Goal: Task Accomplishment & Management: Manage account settings

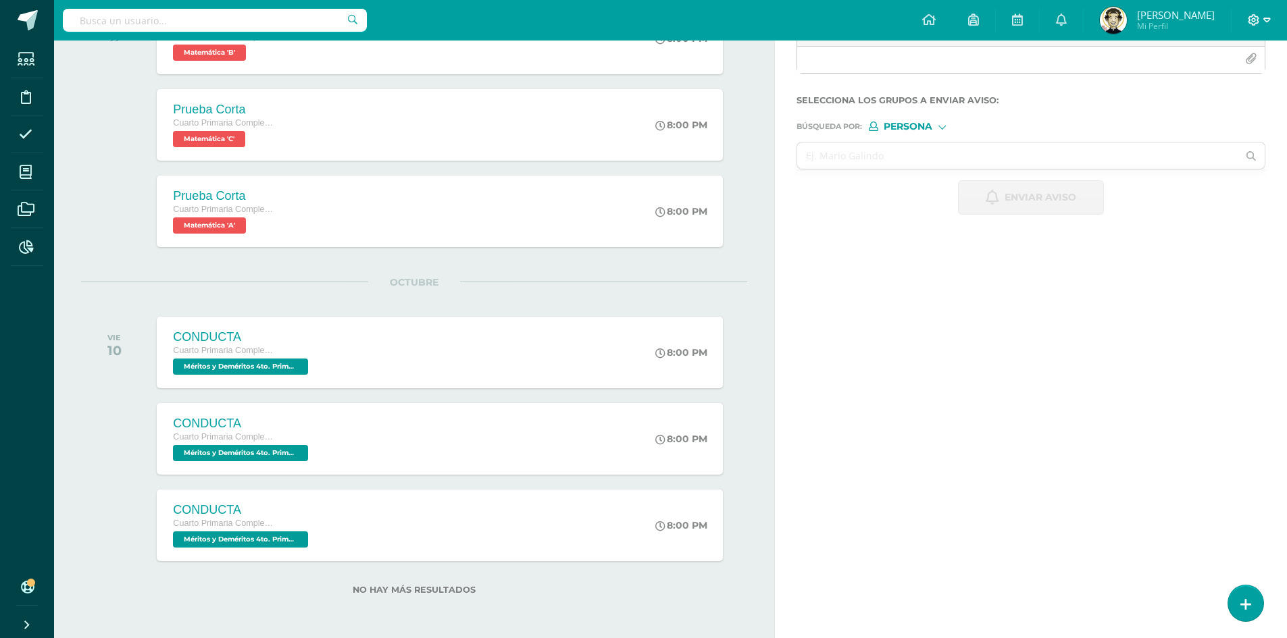
click at [1265, 18] on icon at bounding box center [1266, 20] width 7 height 12
click at [1208, 96] on span "Cerrar sesión" at bounding box center [1223, 92] width 61 height 13
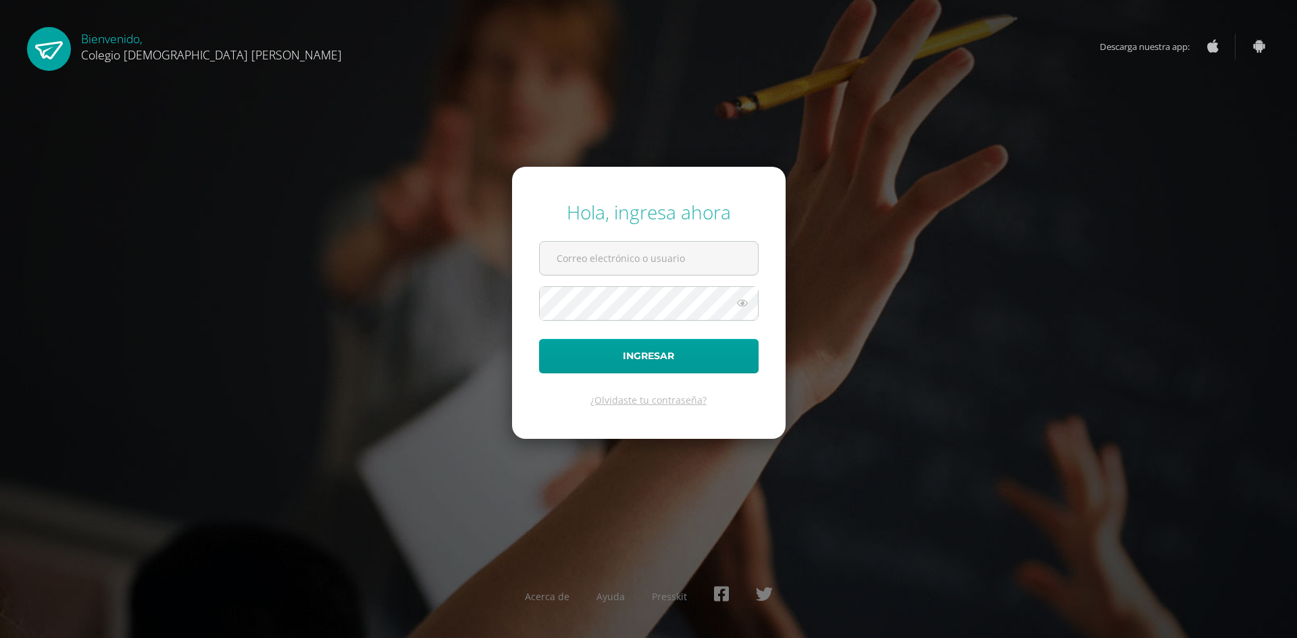
click at [517, 388] on form "Hola, ingresa ahora Ingresar ¿Olvidaste tu contraseña?" at bounding box center [649, 303] width 274 height 272
